Goal: Go to known website: Access a specific website the user already knows

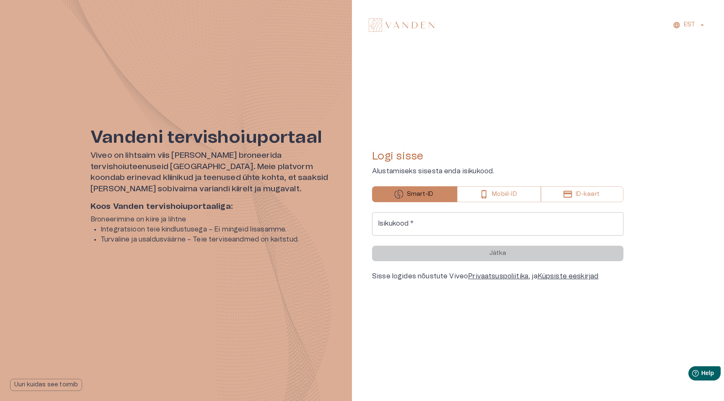
click at [475, 337] on div "Logi sisse Alustamiseks sisesta enda isikukood. Smart-ID Mobiil-ID ID-kaart Isi…" at bounding box center [497, 215] width 251 height 311
